Goal: Feedback & Contribution: Contribute content

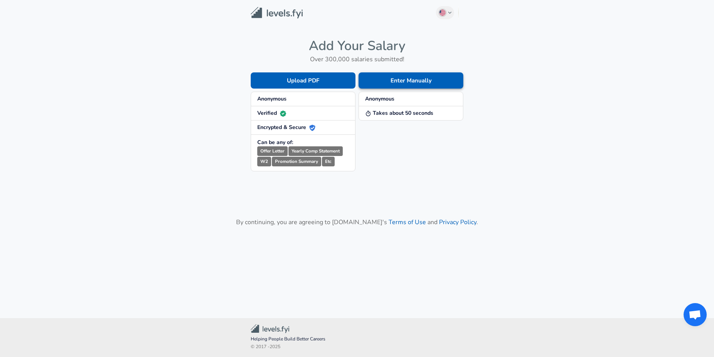
click at [391, 81] on button "Enter Manually" at bounding box center [411, 80] width 105 height 16
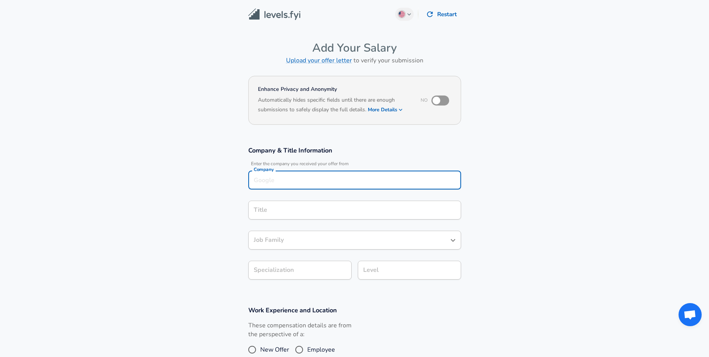
scroll to position [8, 0]
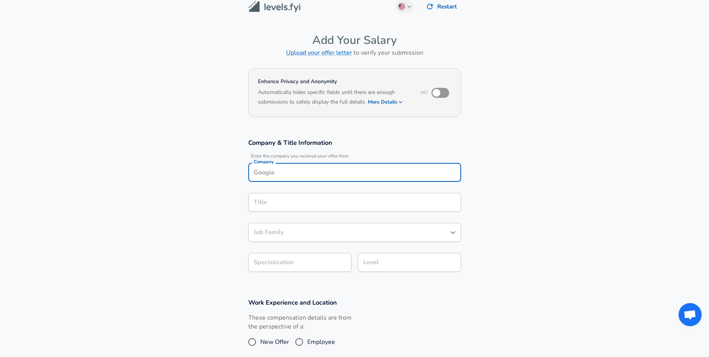
click at [274, 181] on div "Company" at bounding box center [354, 172] width 213 height 19
type input "Salesforce"
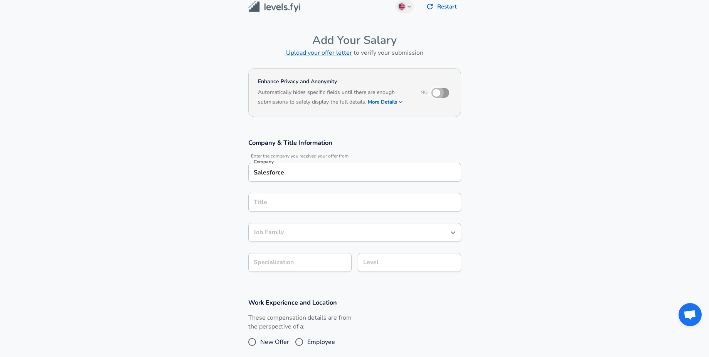
click at [442, 91] on input "checkbox" at bounding box center [436, 93] width 44 height 15
checkbox input "true"
click at [345, 180] on div "Salesforce Company" at bounding box center [354, 172] width 213 height 19
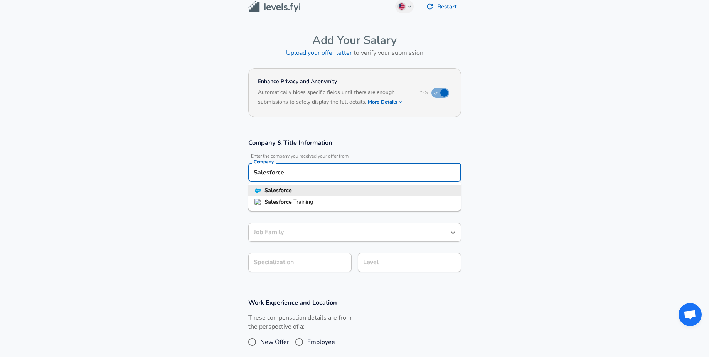
click at [333, 191] on li "Salesforce" at bounding box center [354, 191] width 213 height 12
click at [334, 203] on input "Title" at bounding box center [355, 203] width 206 height 12
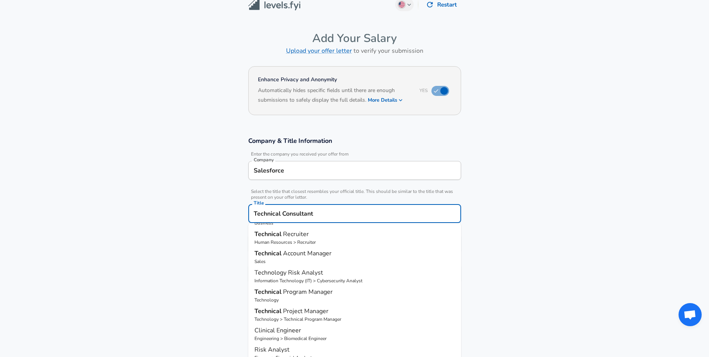
scroll to position [5, 0]
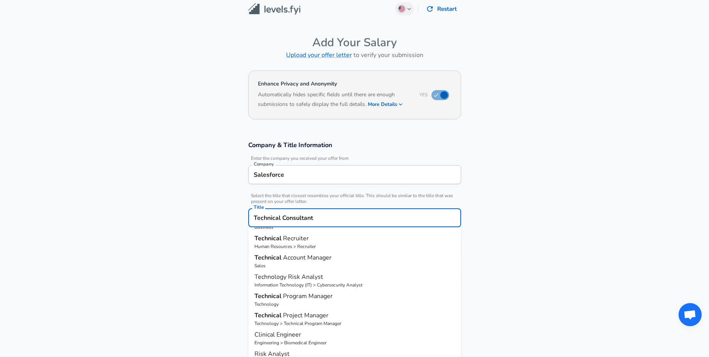
type input "Technical Account Manager"
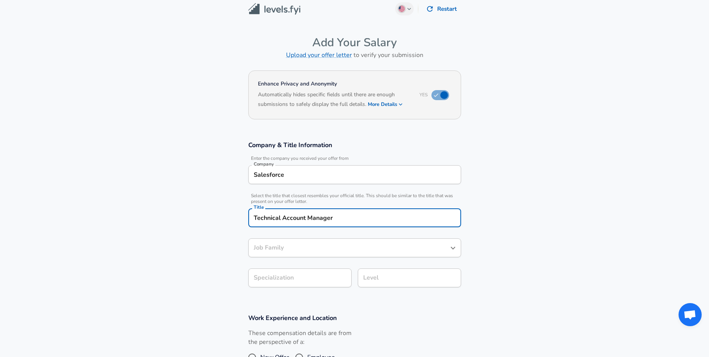
type input "Technical Account Manager"
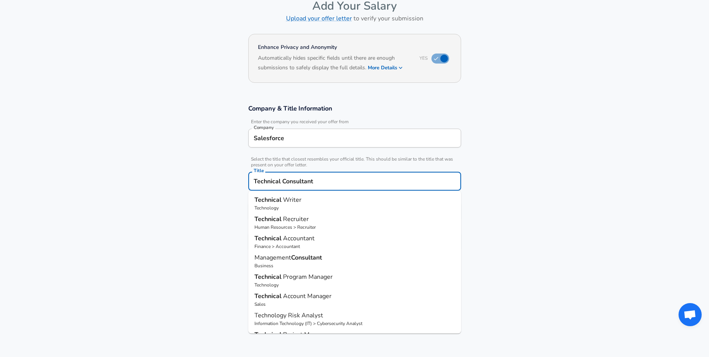
scroll to position [42, 0]
type input "T"
click at [323, 228] on p "Technology" at bounding box center [354, 226] width 200 height 7
type input "Software Engineer"
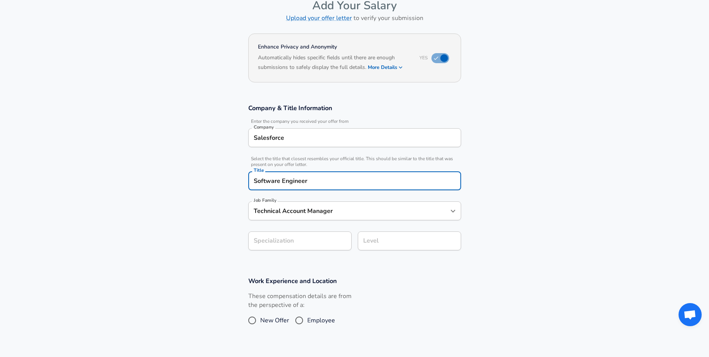
type input "Software Engineer"
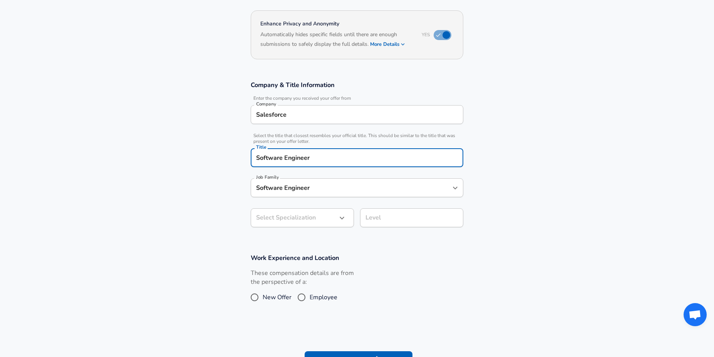
click at [295, 245] on body "English ([GEOGRAPHIC_DATA]) Change Restart Add Your Salary Upload your offer le…" at bounding box center [357, 112] width 714 height 357
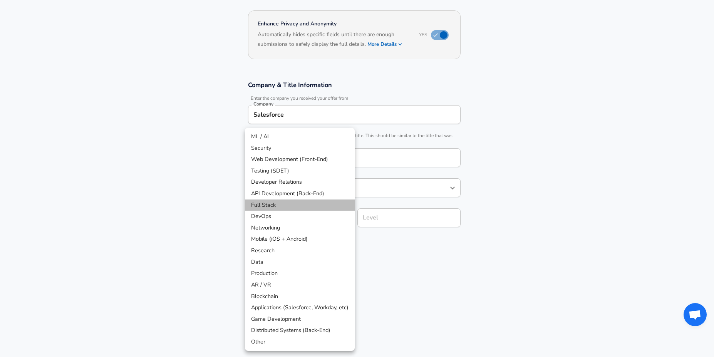
click at [307, 207] on li "Full Stack" at bounding box center [300, 206] width 110 height 12
type input "Full Stack"
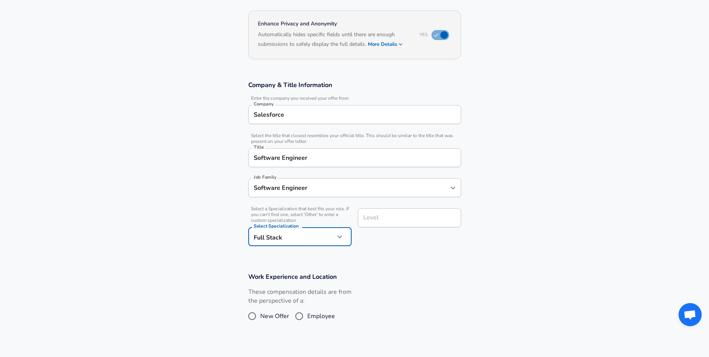
click at [397, 209] on div "Level" at bounding box center [409, 217] width 103 height 19
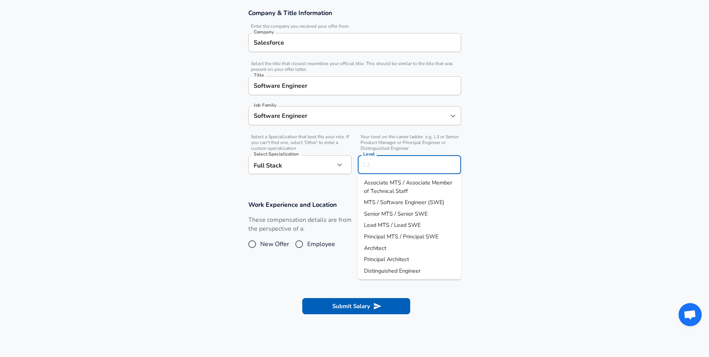
scroll to position [139, 0]
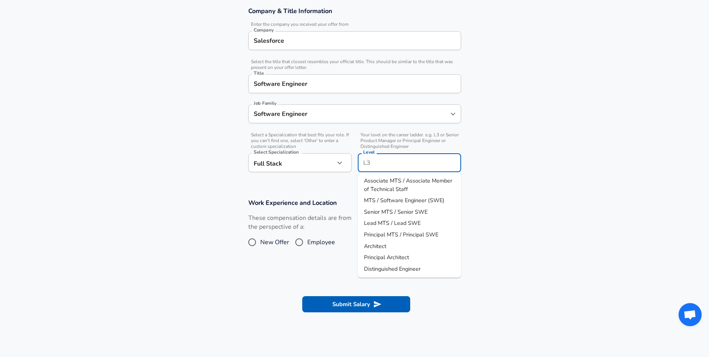
click at [451, 186] on span "Associate MTS / Associate Member of Technical Staff" at bounding box center [409, 185] width 91 height 17
type input "Associate MTS / Associate Member of Technical Staff"
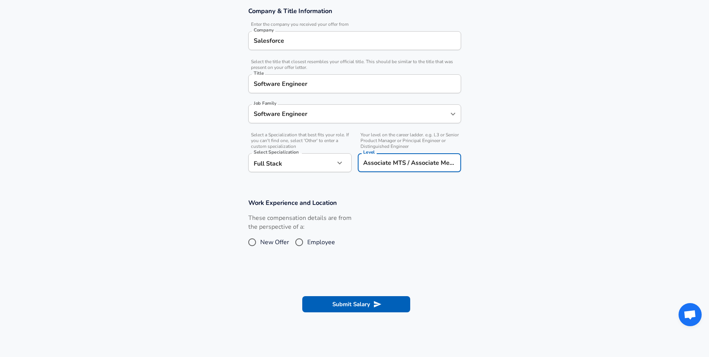
click at [307, 245] on span "Employee" at bounding box center [321, 242] width 28 height 9
click at [307, 245] on input "Employee" at bounding box center [299, 242] width 16 height 12
radio input "true"
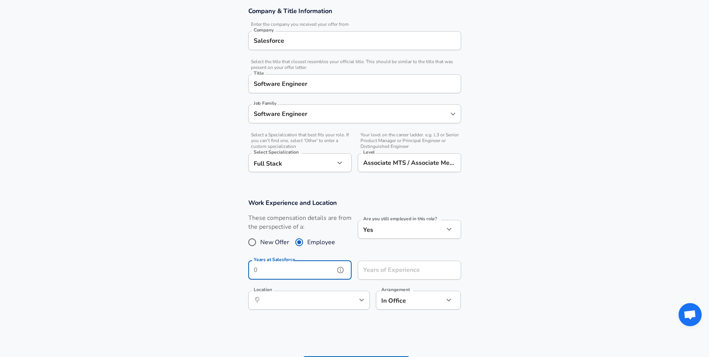
click at [305, 266] on input "Years at Salesforce" at bounding box center [291, 270] width 86 height 19
type input "4"
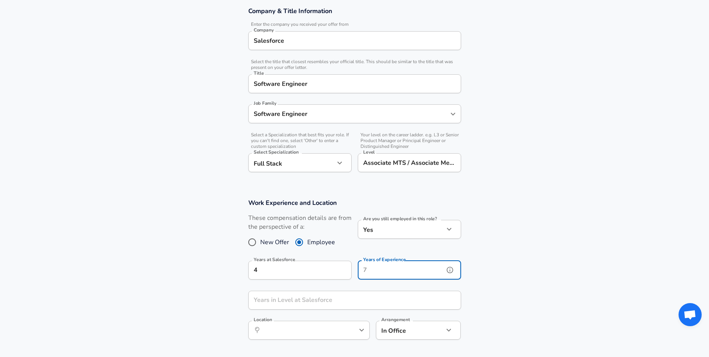
click at [386, 262] on div "Years of Experience Years of Experience" at bounding box center [409, 271] width 103 height 21
click at [417, 240] on div "Are you still employed in this role? Yes yes Are you still employed in this rol…" at bounding box center [405, 234] width 109 height 41
click at [387, 270] on input "Years of Experience" at bounding box center [401, 270] width 86 height 19
type input "4"
click at [361, 301] on input "Years in Level at Salesforce" at bounding box center [346, 300] width 196 height 19
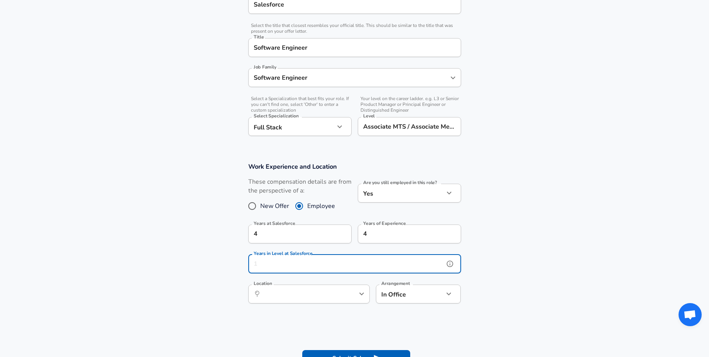
scroll to position [180, 0]
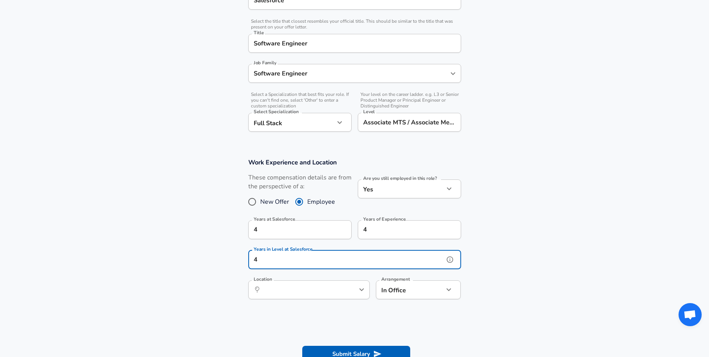
type input "4"
click at [315, 287] on input "Location" at bounding box center [300, 290] width 79 height 12
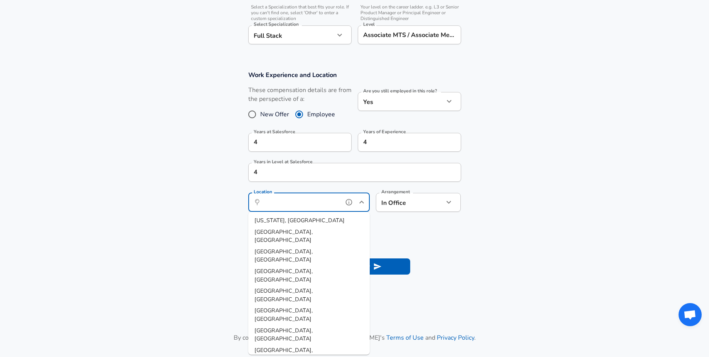
scroll to position [273, 0]
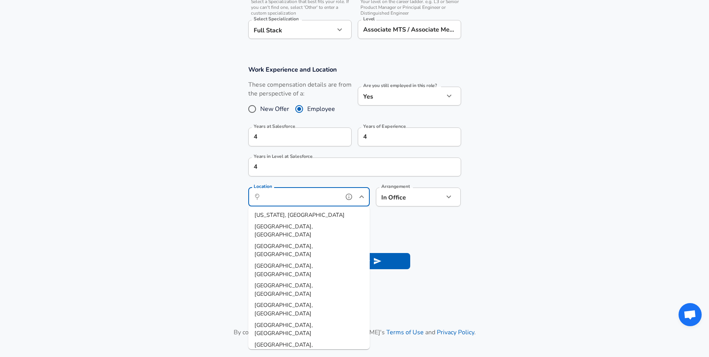
type input "w"
type input "R"
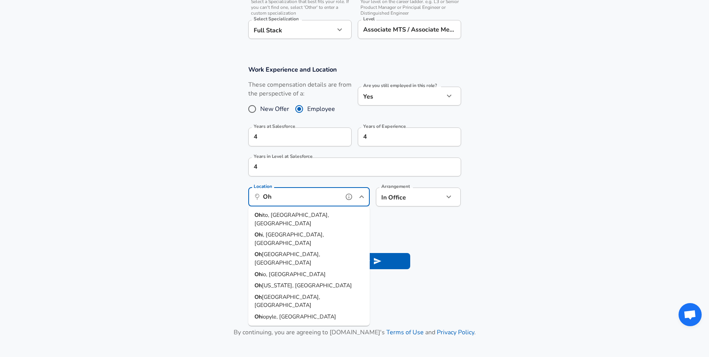
type input "O"
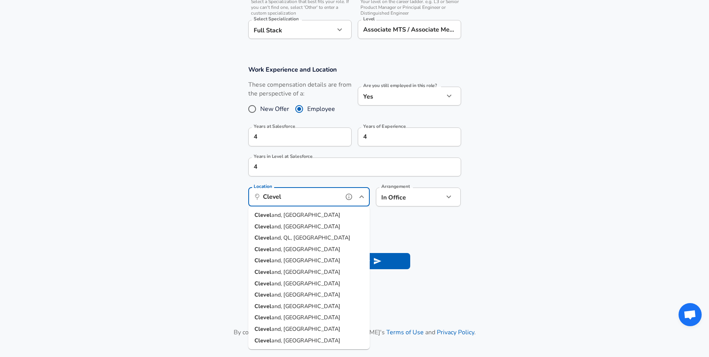
click at [296, 217] on li "Clevel and, [GEOGRAPHIC_DATA]" at bounding box center [308, 216] width 121 height 12
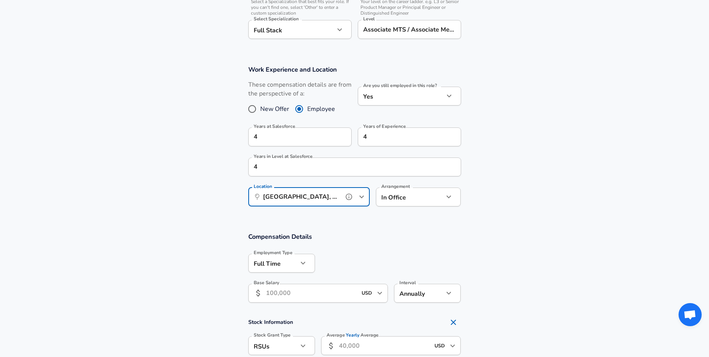
type input "[GEOGRAPHIC_DATA], [GEOGRAPHIC_DATA]"
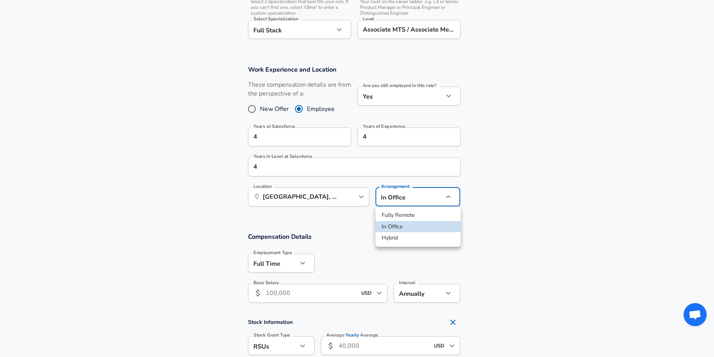
click at [407, 215] on li "Fully Remote" at bounding box center [418, 216] width 85 height 12
type input "remote"
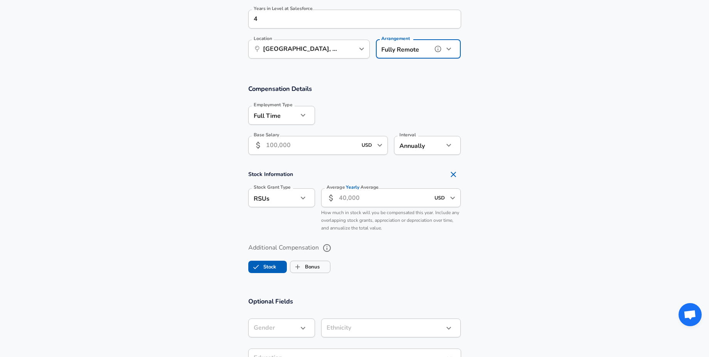
scroll to position [425, 0]
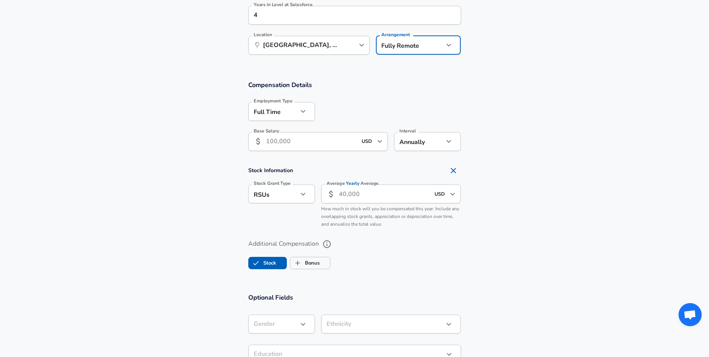
click at [311, 138] on input "Base Salary" at bounding box center [311, 141] width 91 height 19
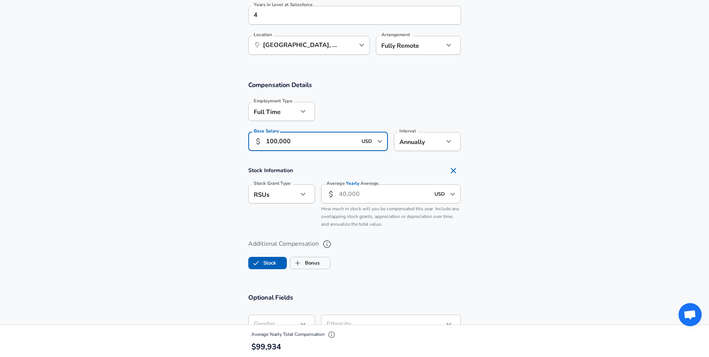
type input "100,000"
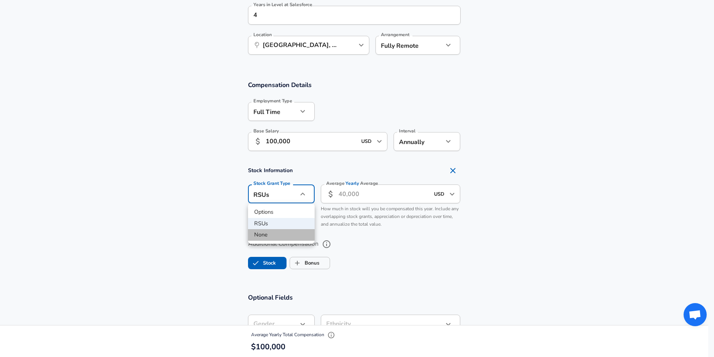
click at [282, 239] on li "None" at bounding box center [281, 235] width 67 height 12
type input "none"
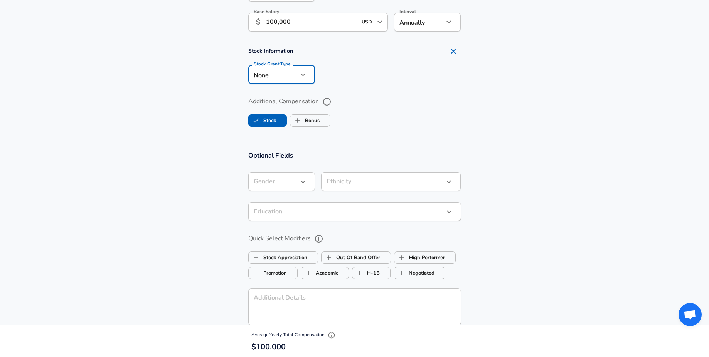
scroll to position [549, 0]
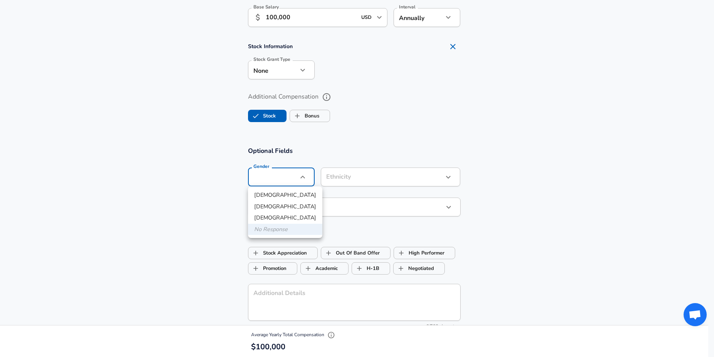
click at [316, 114] on div at bounding box center [357, 178] width 714 height 357
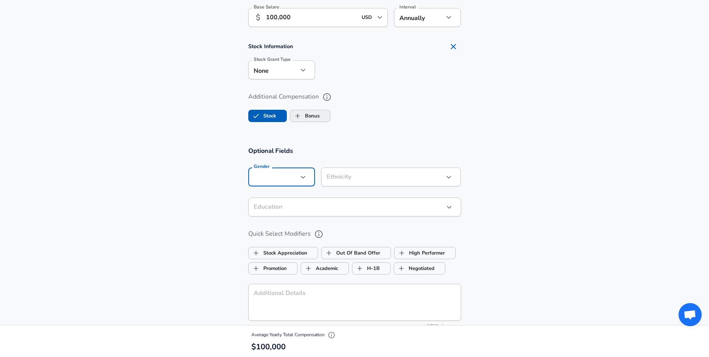
click at [313, 114] on label "Bonus" at bounding box center [304, 116] width 29 height 15
checkbox input "true"
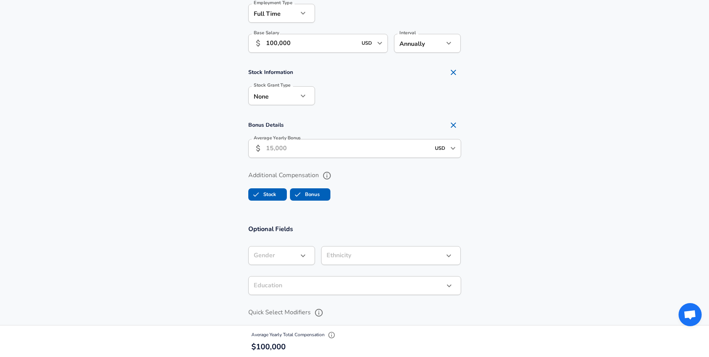
scroll to position [515, 0]
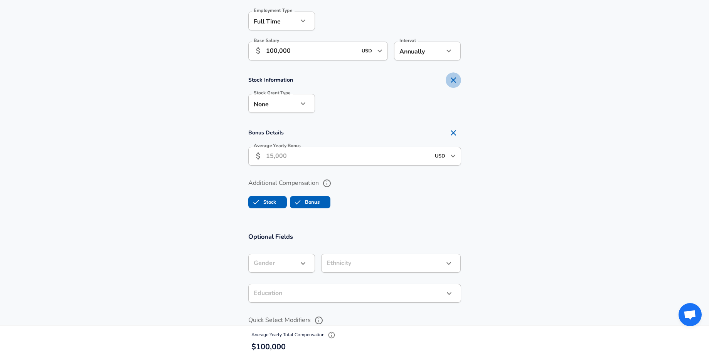
click at [452, 79] on icon "Remove Section" at bounding box center [452, 79] width 5 height 5
checkbox input "false"
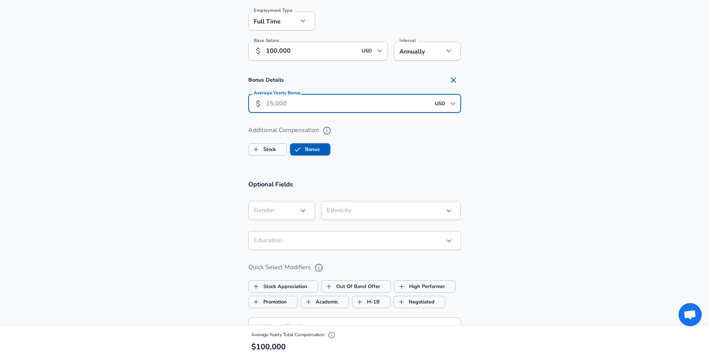
click at [316, 103] on input "Average Yearly Bonus" at bounding box center [348, 103] width 164 height 19
type input "10,000"
click at [207, 138] on section "Additional Compensation Stock Bonus" at bounding box center [354, 138] width 709 height 41
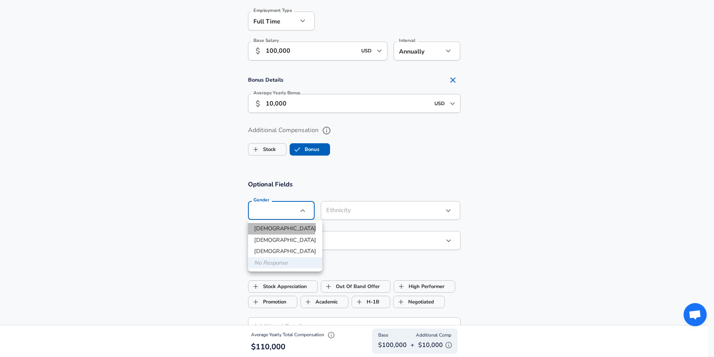
click at [274, 226] on li "[DEMOGRAPHIC_DATA]" at bounding box center [285, 229] width 74 height 12
type input "[DEMOGRAPHIC_DATA]"
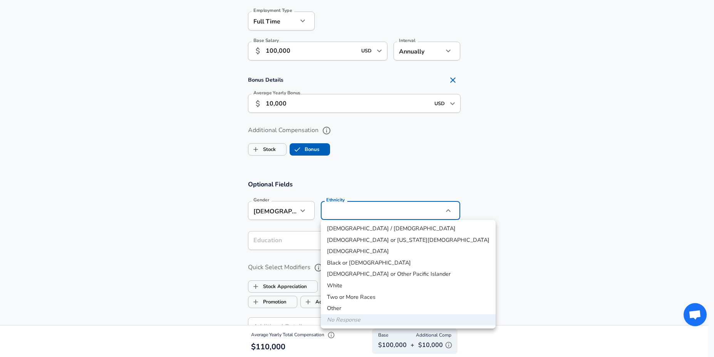
click at [346, 286] on li "White" at bounding box center [408, 286] width 175 height 12
type input "White"
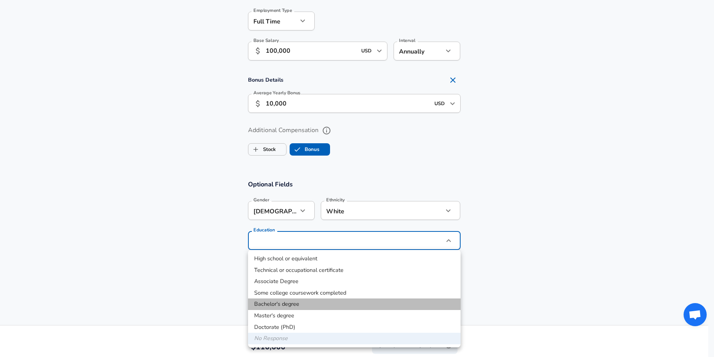
click at [306, 301] on li "Bachelor's degree" at bounding box center [354, 305] width 213 height 12
type input "Bachelors degree"
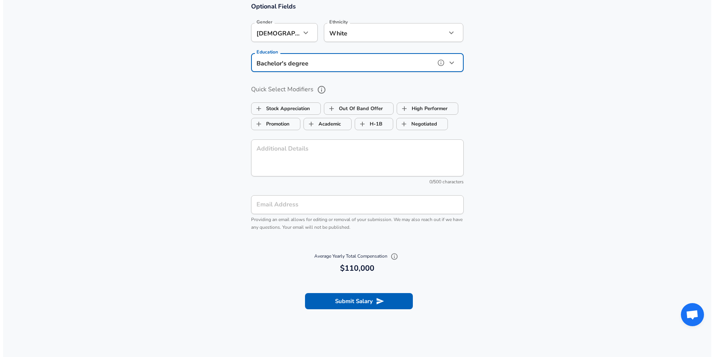
scroll to position [696, 0]
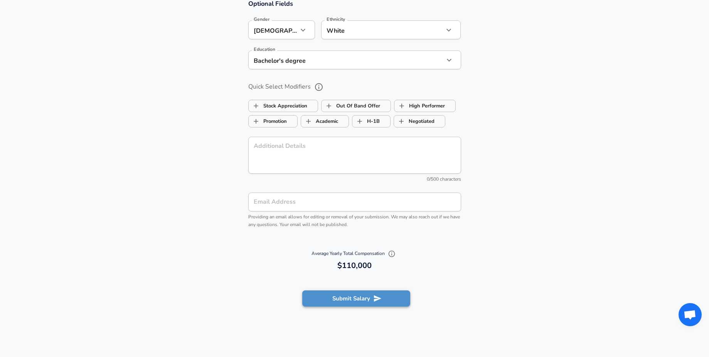
click at [331, 297] on button "Submit Salary" at bounding box center [356, 299] width 108 height 16
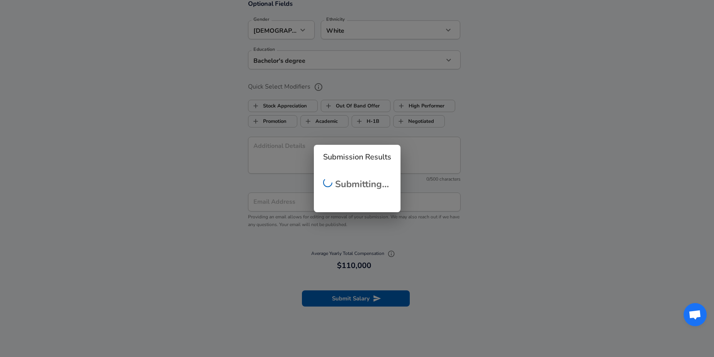
checkbox input "false"
